Goal: Information Seeking & Learning: Learn about a topic

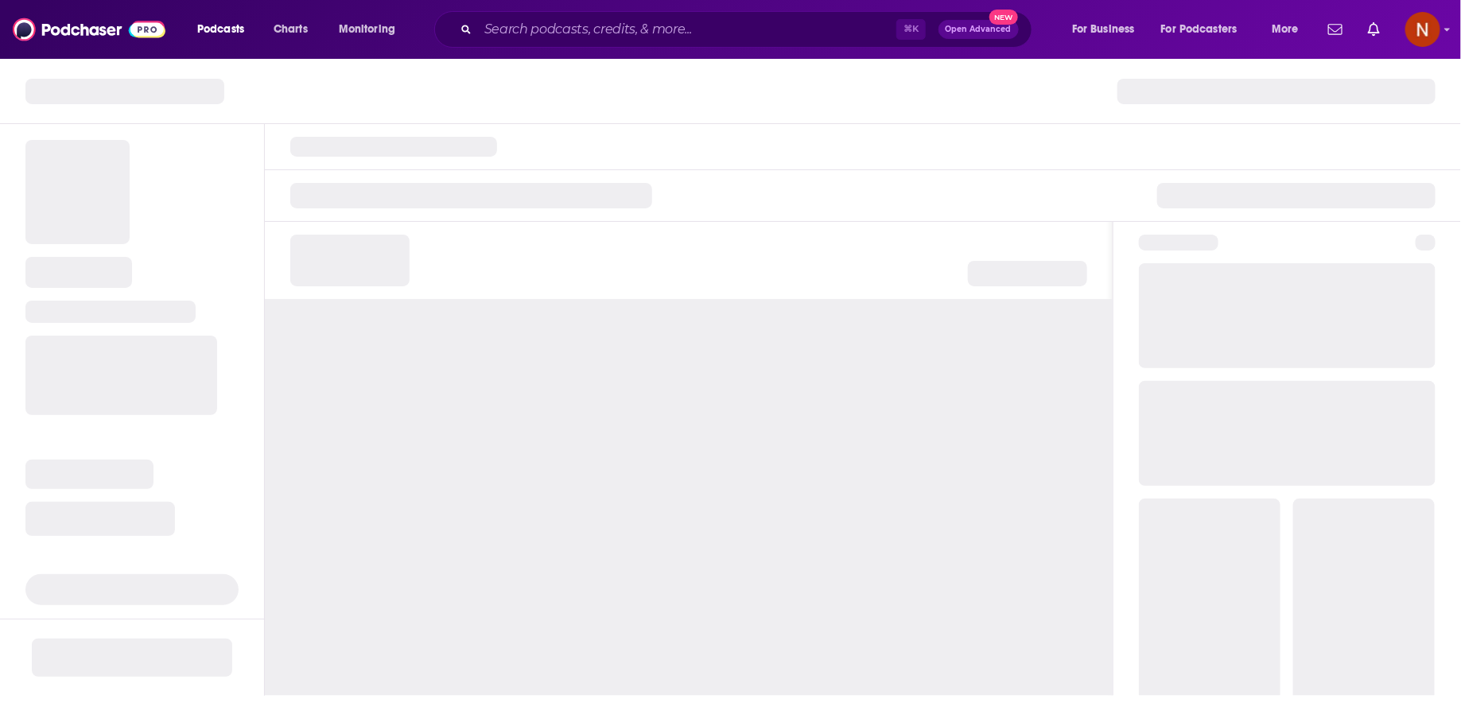
click at [556, 43] on div "⌘ K Open Advanced New" at bounding box center [733, 29] width 598 height 37
click at [567, 30] on input "Search podcasts, credits, & more..." at bounding box center [687, 29] width 418 height 25
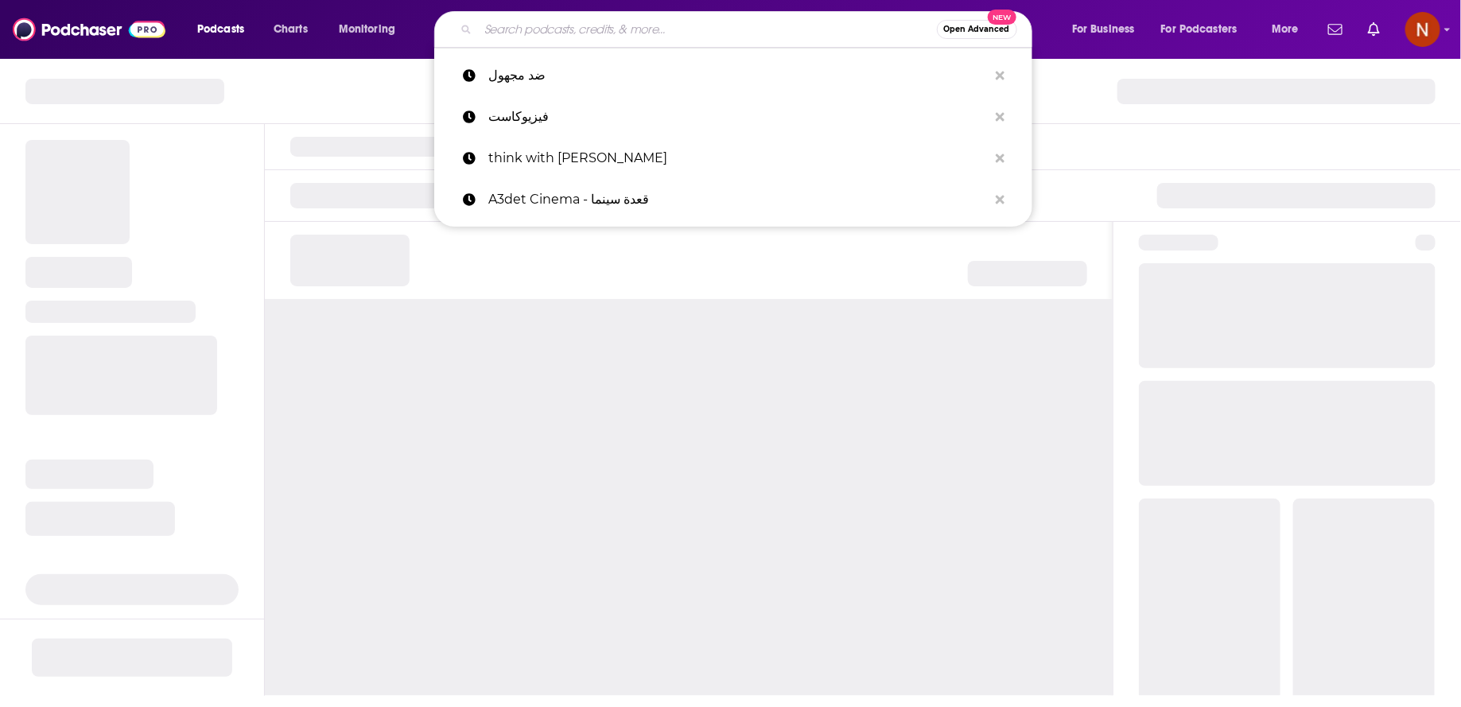
paste input "جُمُوع"
type input "جُمُوع"
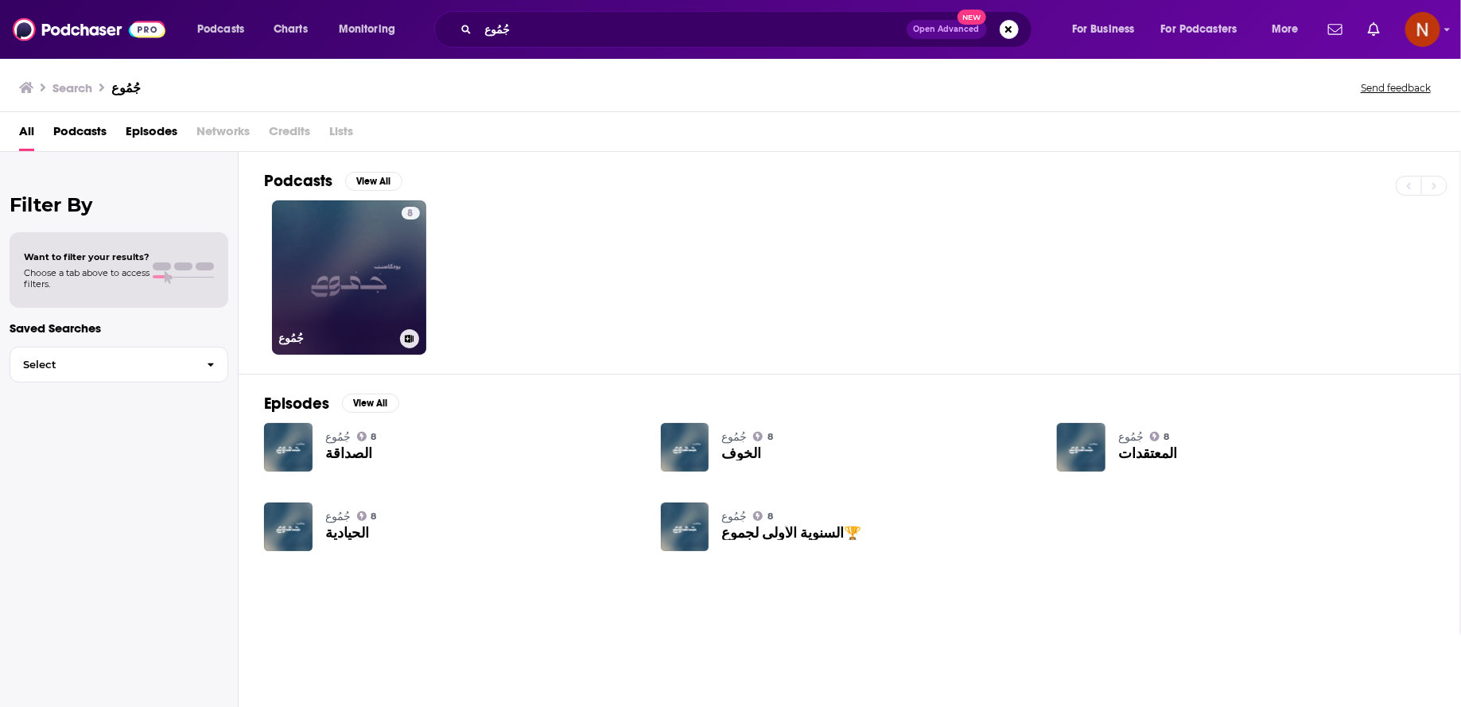
click at [356, 314] on link "8 جُمُوع" at bounding box center [349, 277] width 154 height 154
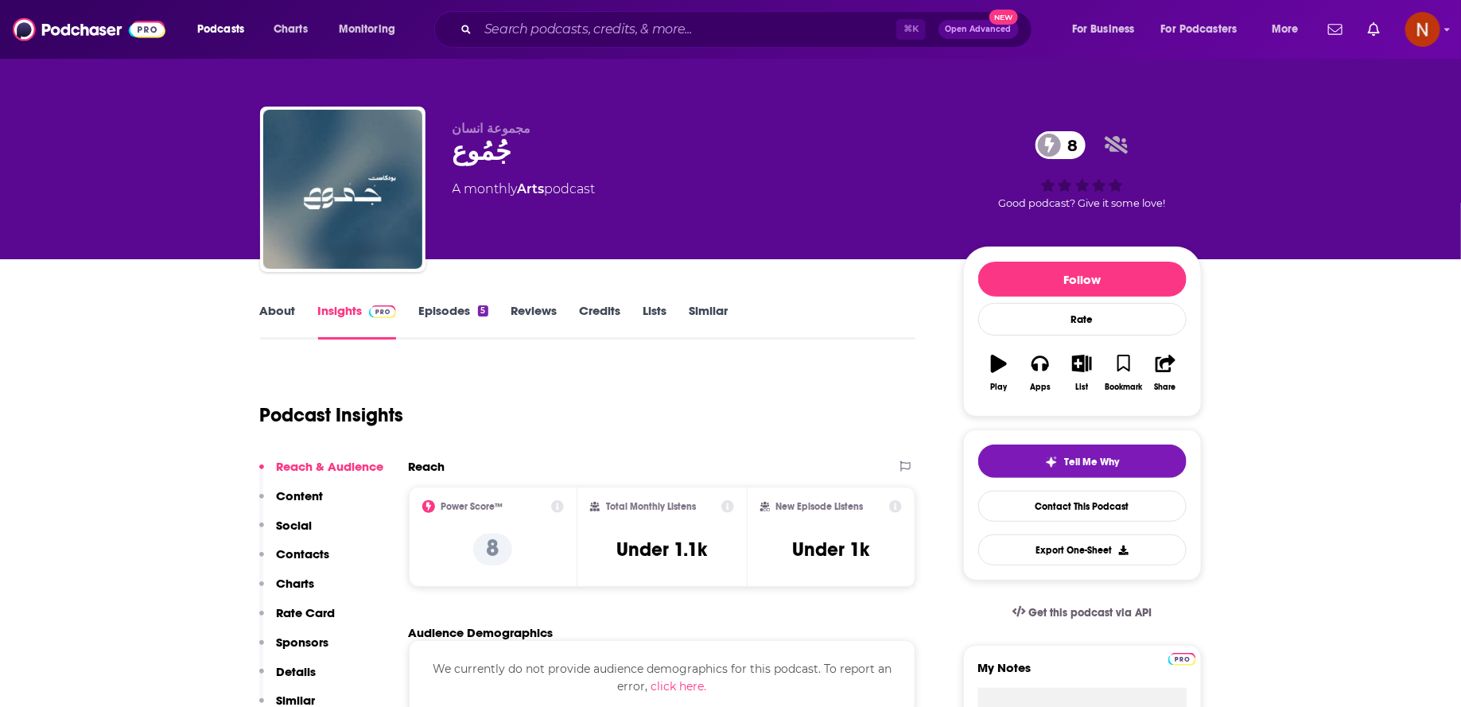
click at [453, 314] on link "Episodes 5" at bounding box center [452, 321] width 69 height 37
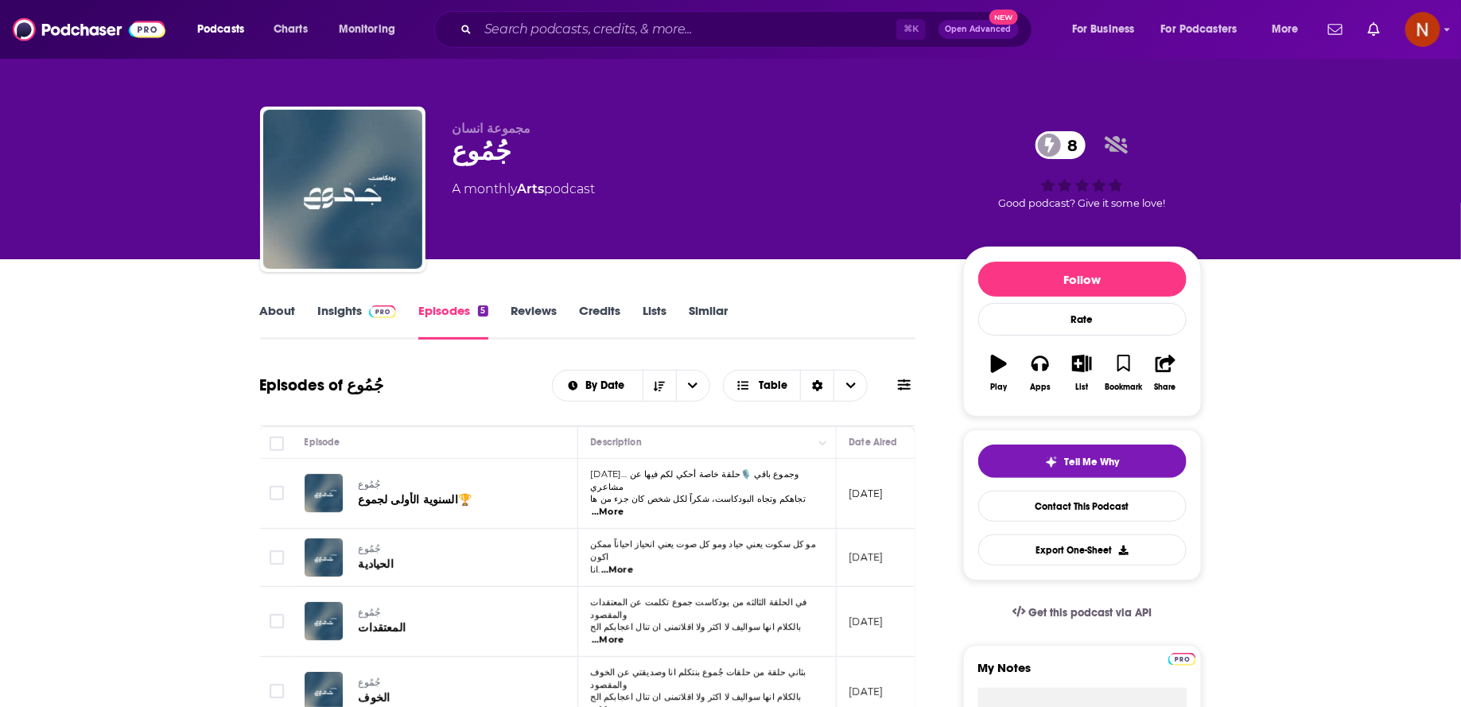
click at [336, 326] on link "Insights" at bounding box center [357, 321] width 79 height 37
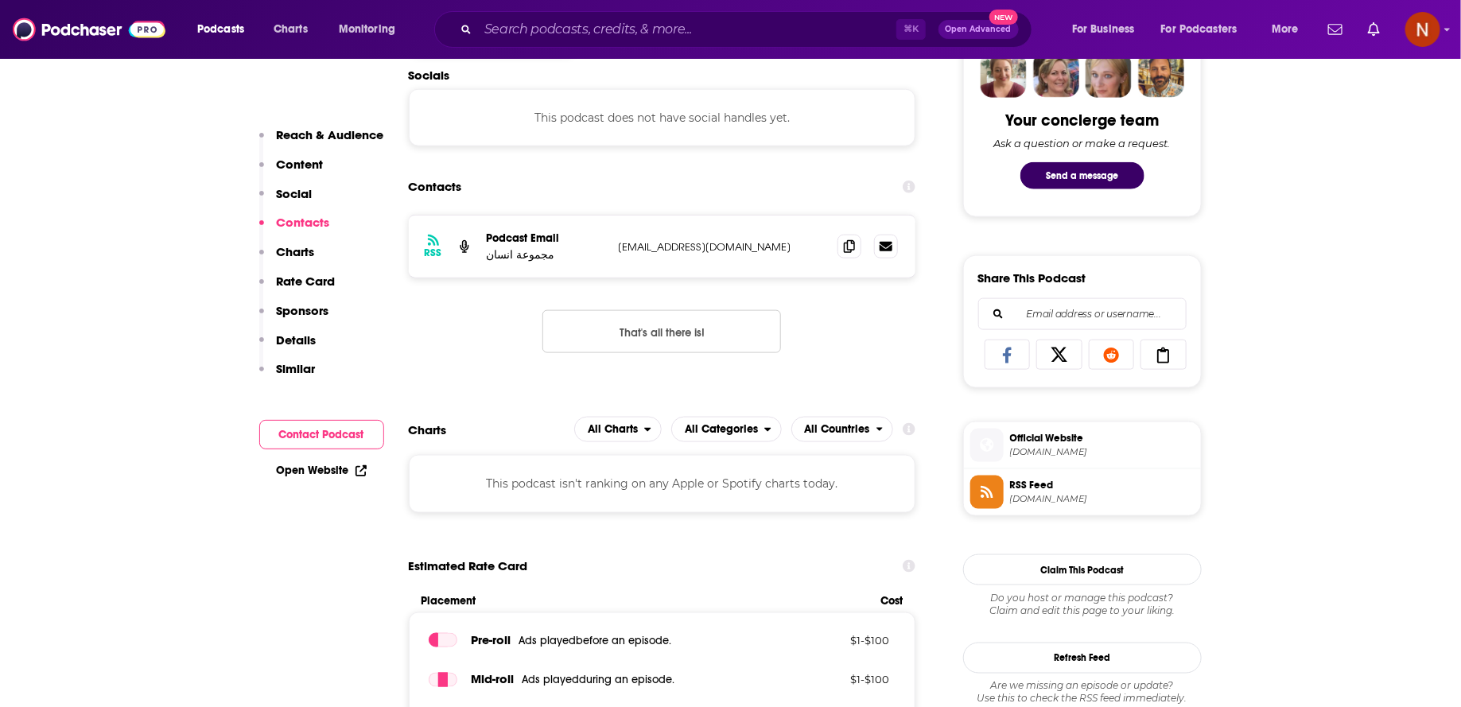
scroll to position [823, 0]
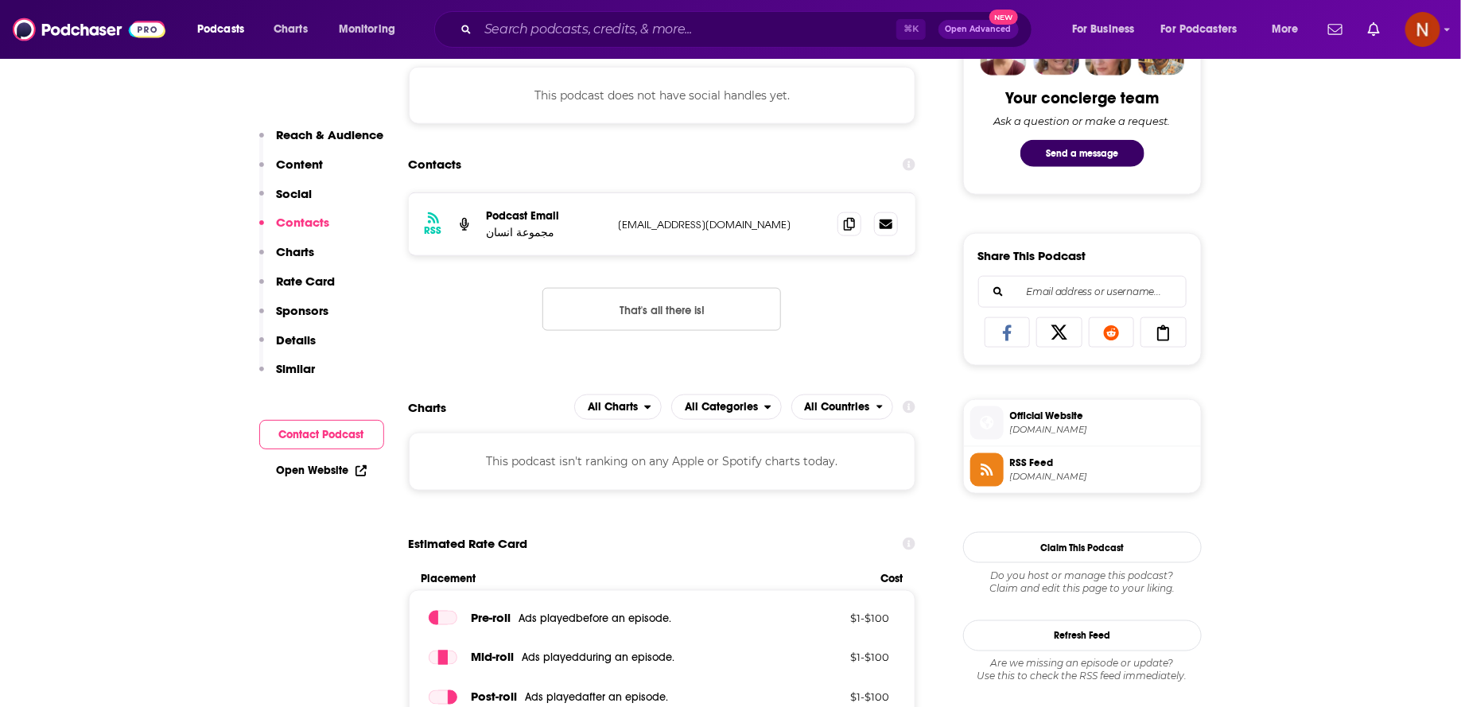
click at [1018, 474] on span "[DOMAIN_NAME]" at bounding box center [1102, 477] width 185 height 12
